Goal: Check status: Check status

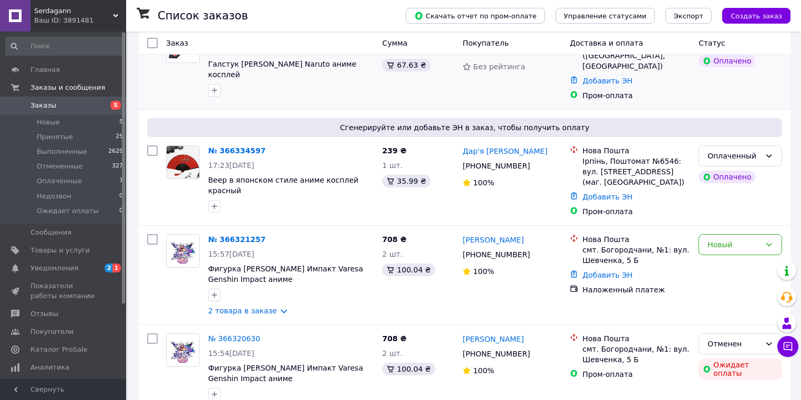
scroll to position [168, 0]
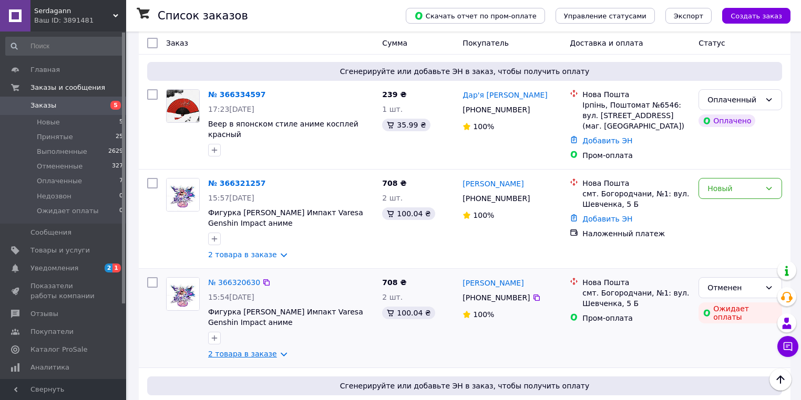
click at [245, 350] on link "2 товара в заказе" at bounding box center [242, 354] width 69 height 8
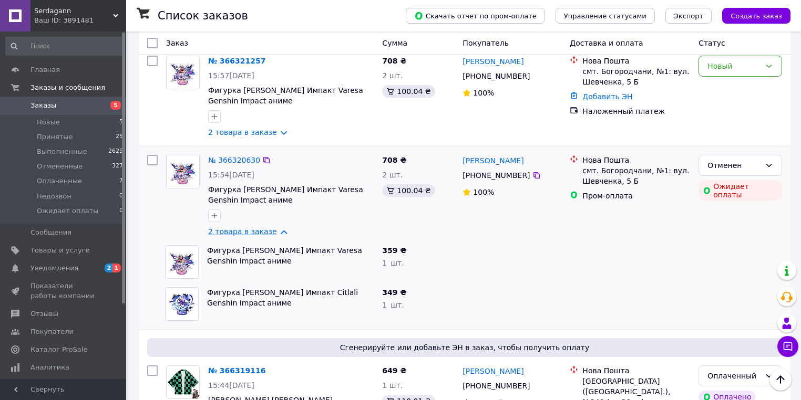
scroll to position [294, 0]
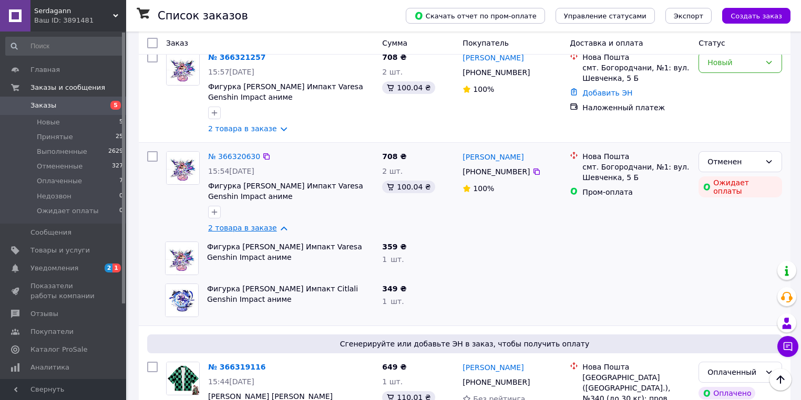
click at [237, 224] on link "2 товара в заказе" at bounding box center [242, 228] width 69 height 8
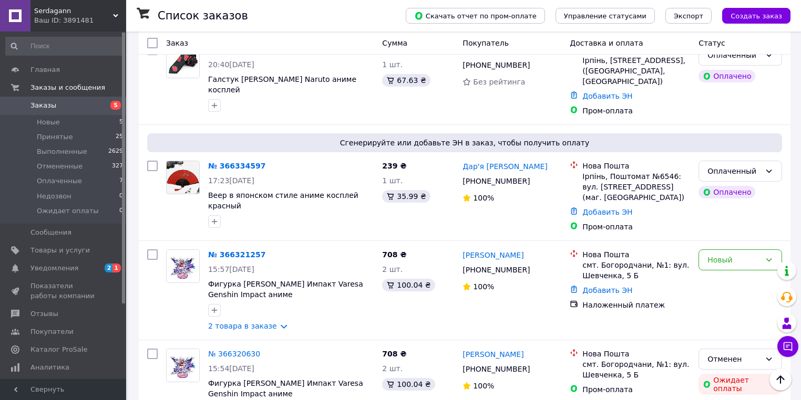
scroll to position [0, 0]
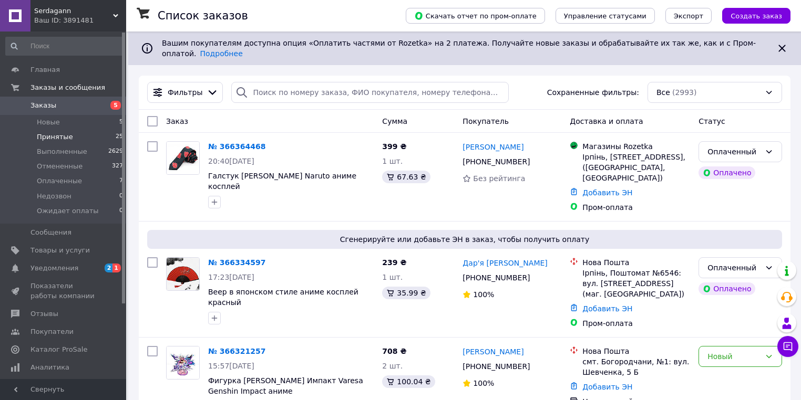
click at [65, 140] on span "Принятые" at bounding box center [55, 136] width 36 height 9
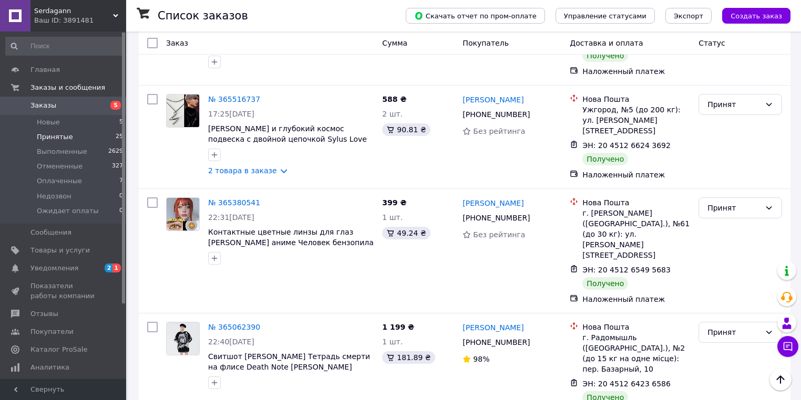
scroll to position [1837, 0]
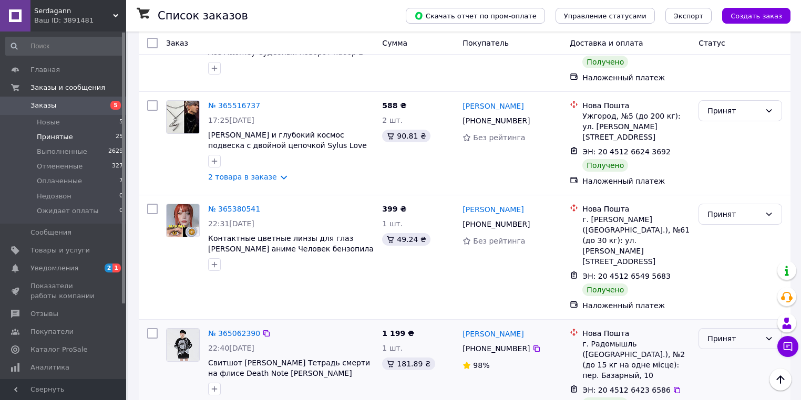
click at [730, 333] on div "Принят" at bounding box center [733, 339] width 53 height 12
click at [720, 226] on li "Выполнен" at bounding box center [740, 223] width 83 height 19
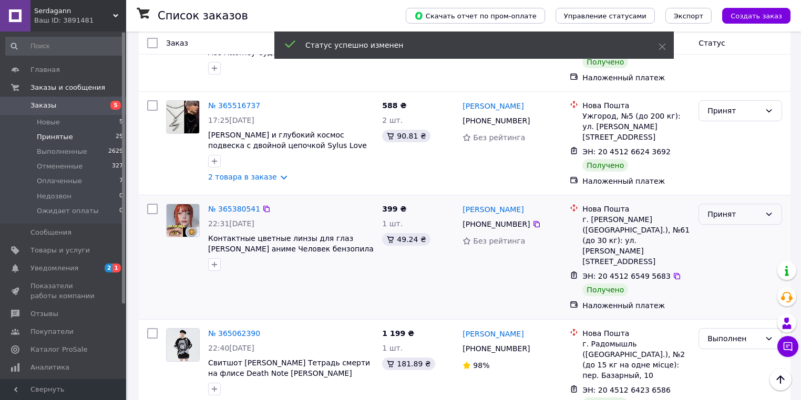
click at [720, 209] on div "Принят" at bounding box center [733, 215] width 53 height 12
click at [720, 129] on li "Выполнен" at bounding box center [740, 129] width 83 height 19
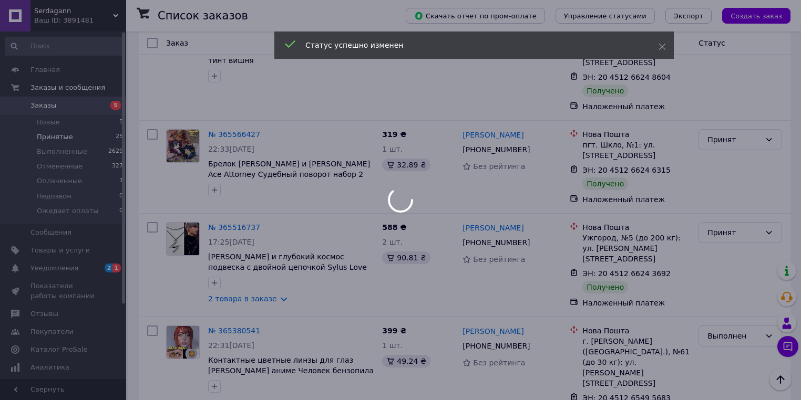
scroll to position [1711, 0]
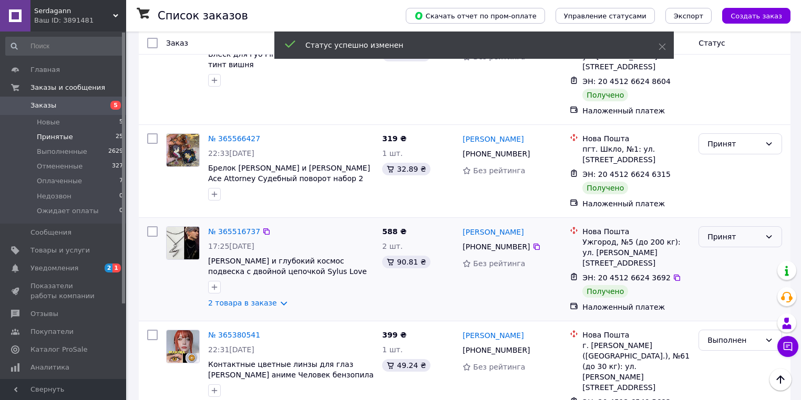
click at [724, 231] on div "Принят" at bounding box center [733, 237] width 53 height 12
click at [718, 153] on li "Выполнен" at bounding box center [740, 156] width 83 height 19
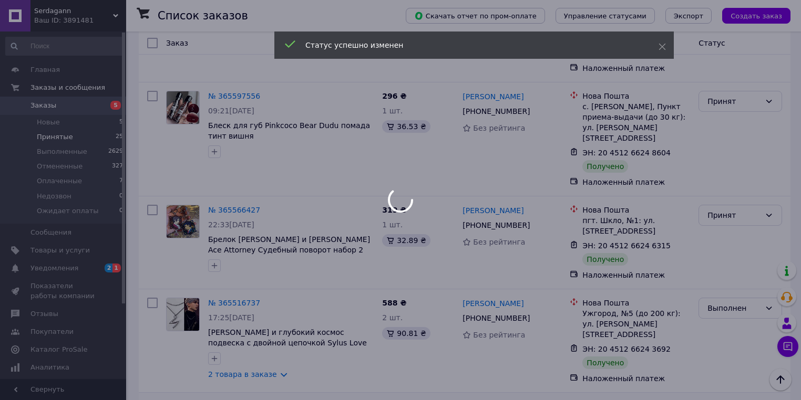
scroll to position [1627, 0]
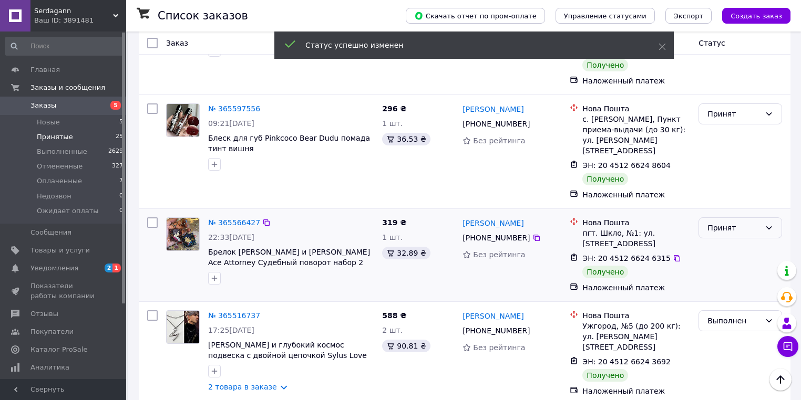
click at [725, 222] on div "Принят" at bounding box center [733, 228] width 53 height 12
click at [720, 141] on li "Выполнен" at bounding box center [740, 146] width 83 height 19
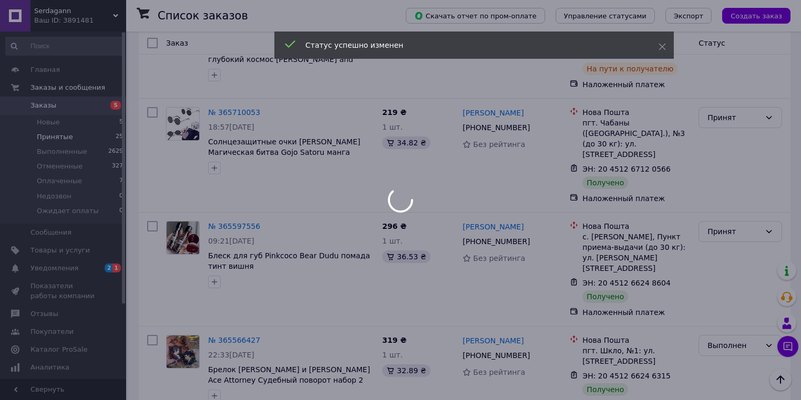
scroll to position [1501, 0]
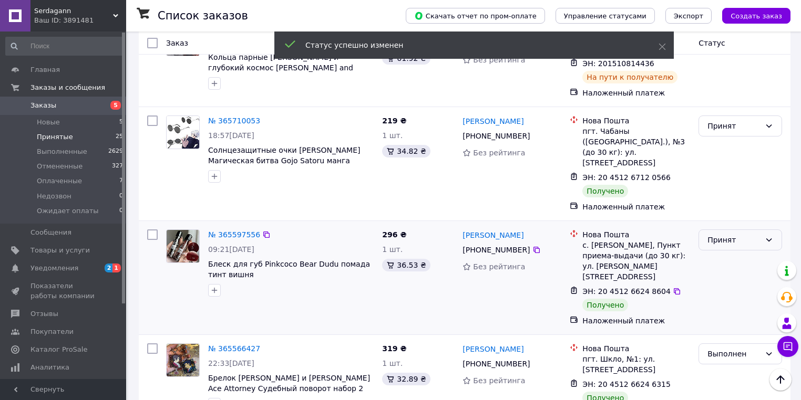
click at [719, 230] on div "Принят" at bounding box center [741, 240] width 84 height 21
click at [720, 168] on li "Выполнен" at bounding box center [740, 169] width 83 height 19
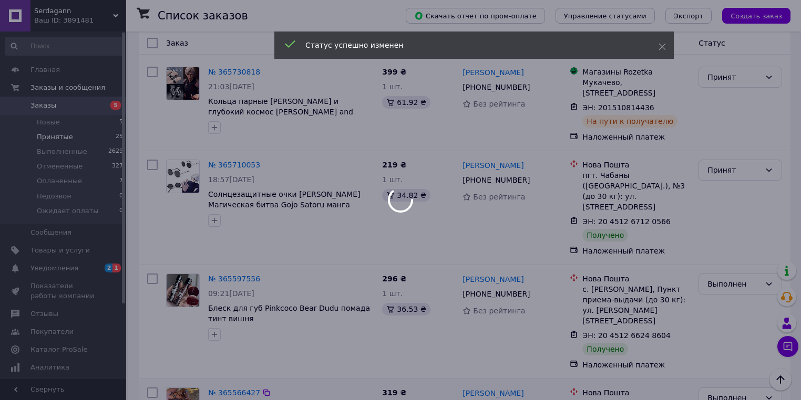
scroll to position [1375, 0]
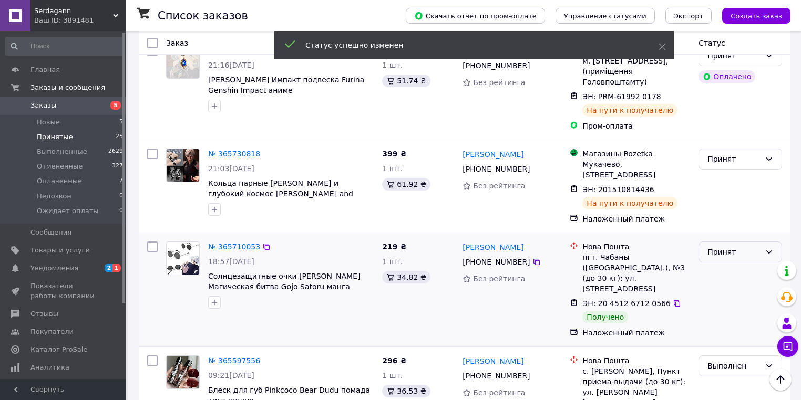
click at [726, 246] on div "Принят" at bounding box center [733, 252] width 53 height 12
click at [721, 185] on li "Выполнен" at bounding box center [740, 191] width 83 height 19
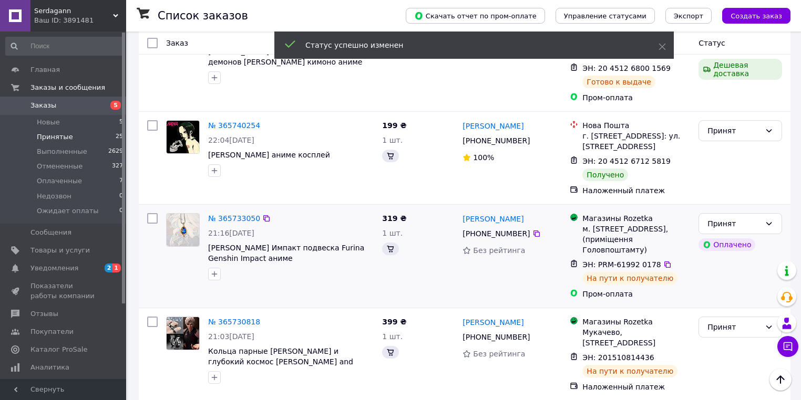
scroll to position [1081, 0]
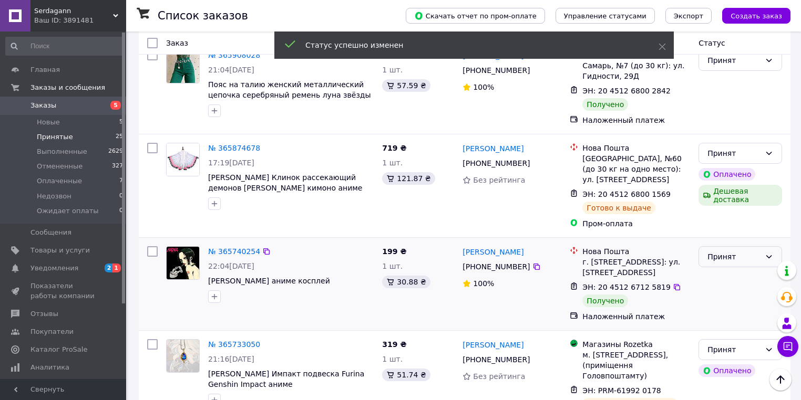
click at [727, 251] on div "Принят" at bounding box center [733, 257] width 53 height 12
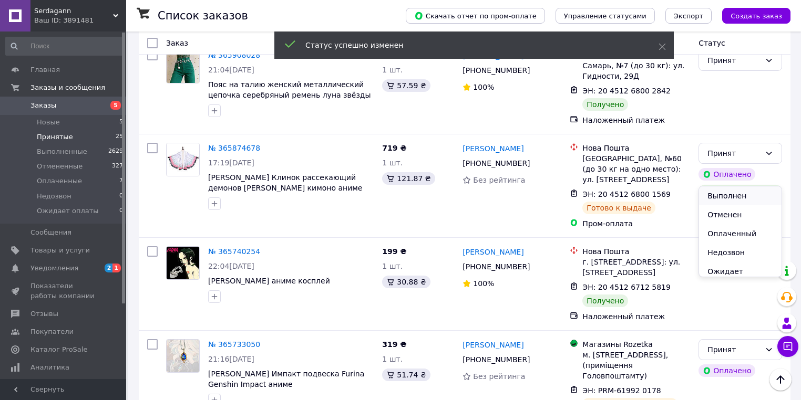
click at [719, 194] on li "Выполнен" at bounding box center [740, 196] width 83 height 19
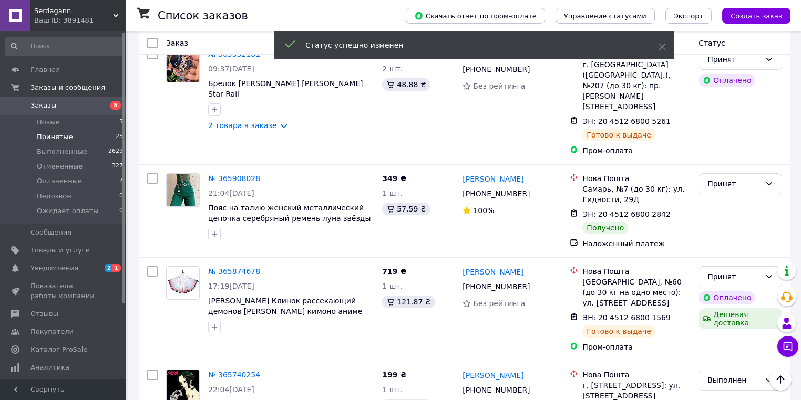
scroll to position [912, 0]
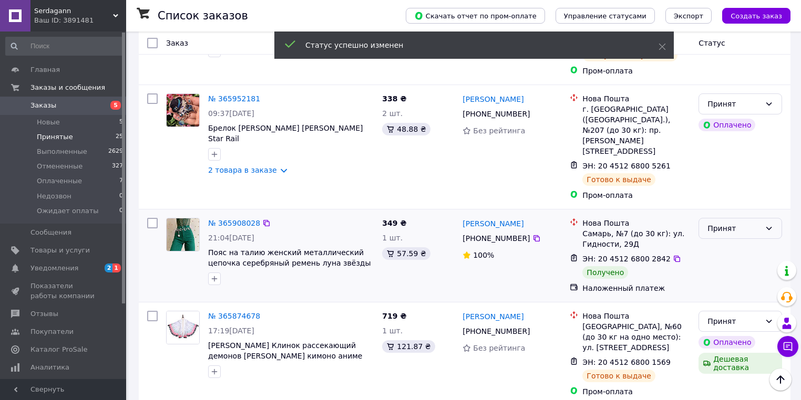
click at [727, 223] on div "Принят" at bounding box center [733, 229] width 53 height 12
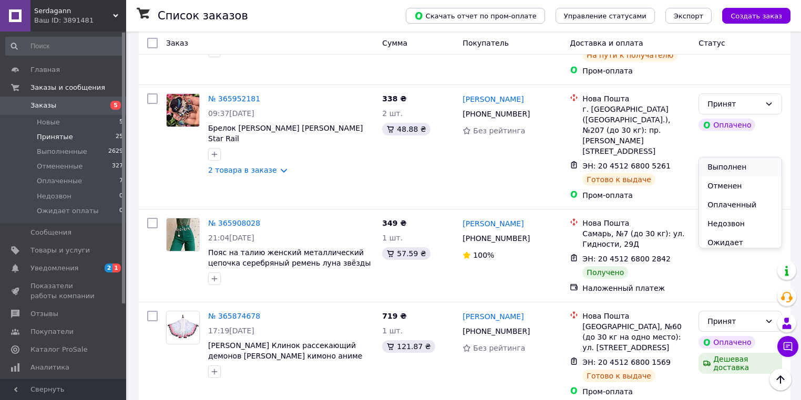
click at [721, 161] on li "Выполнен" at bounding box center [740, 167] width 83 height 19
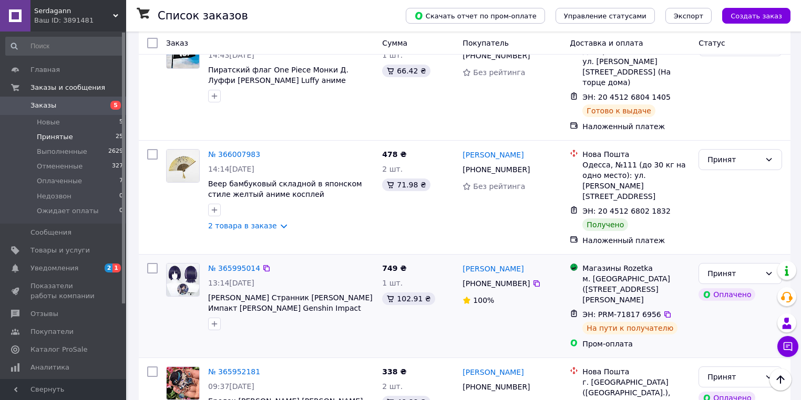
scroll to position [618, 0]
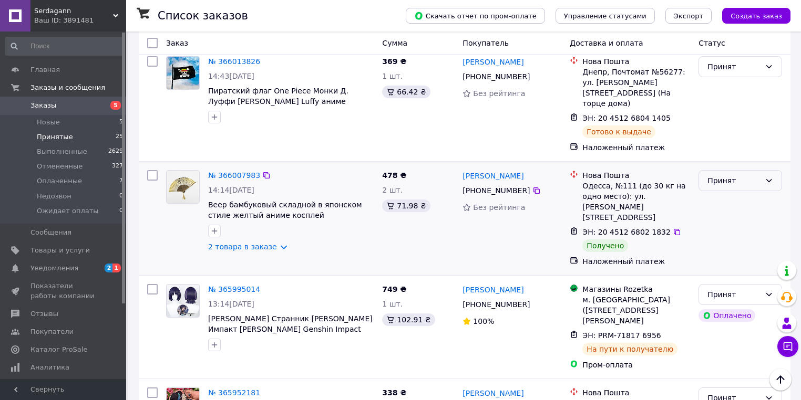
click at [714, 175] on div "Принят" at bounding box center [733, 181] width 53 height 12
click at [717, 162] on li "Выполнен" at bounding box center [740, 164] width 83 height 19
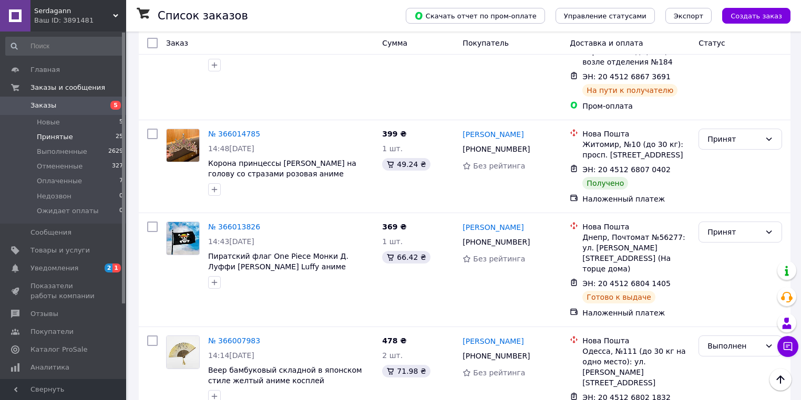
scroll to position [408, 0]
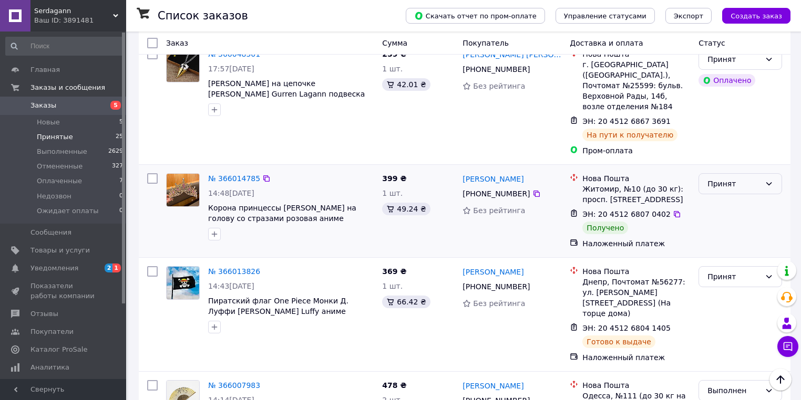
click at [737, 178] on div "Принят" at bounding box center [733, 184] width 53 height 12
click at [731, 173] on li "Выполнен" at bounding box center [740, 177] width 83 height 19
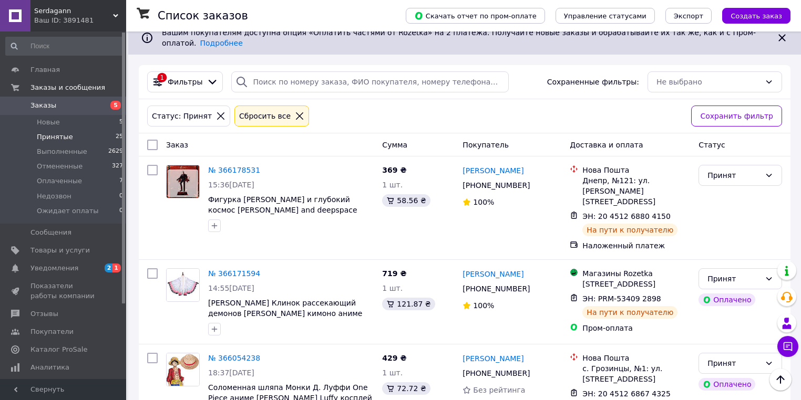
scroll to position [0, 0]
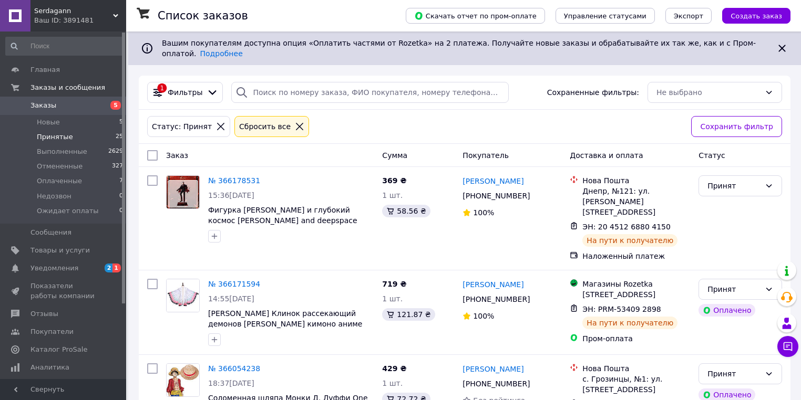
click at [36, 102] on span "Заказы" at bounding box center [43, 105] width 26 height 9
